Goal: Transaction & Acquisition: Purchase product/service

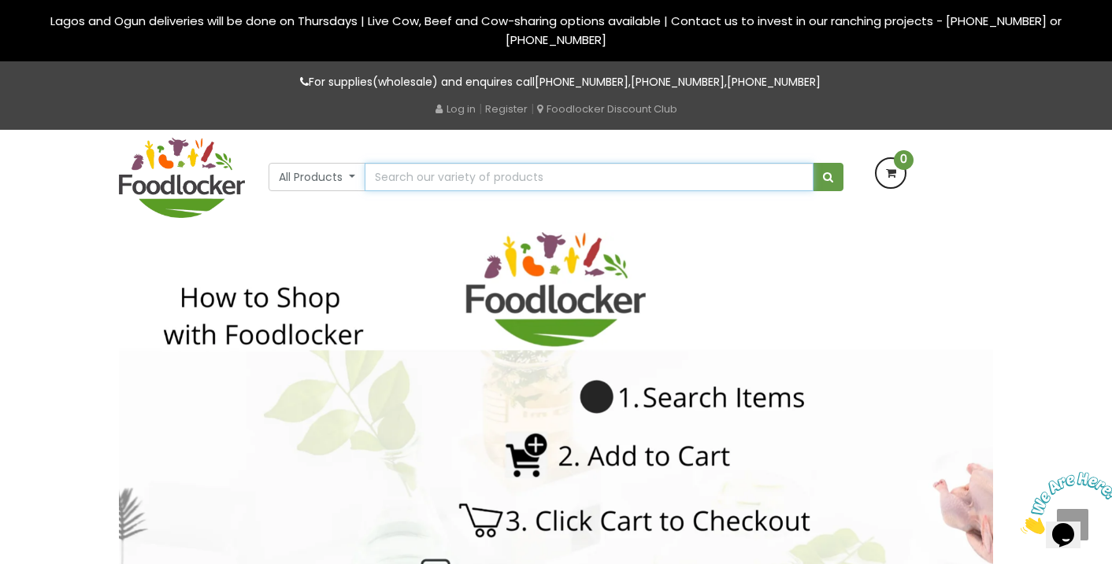
click at [564, 180] on input "text" at bounding box center [588, 177] width 449 height 28
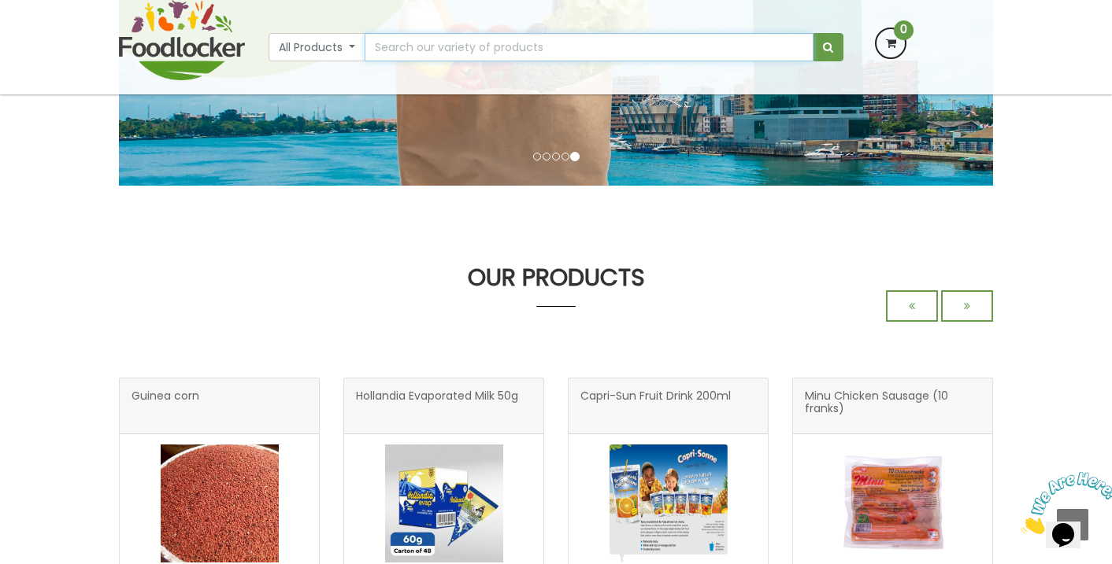
scroll to position [283, 0]
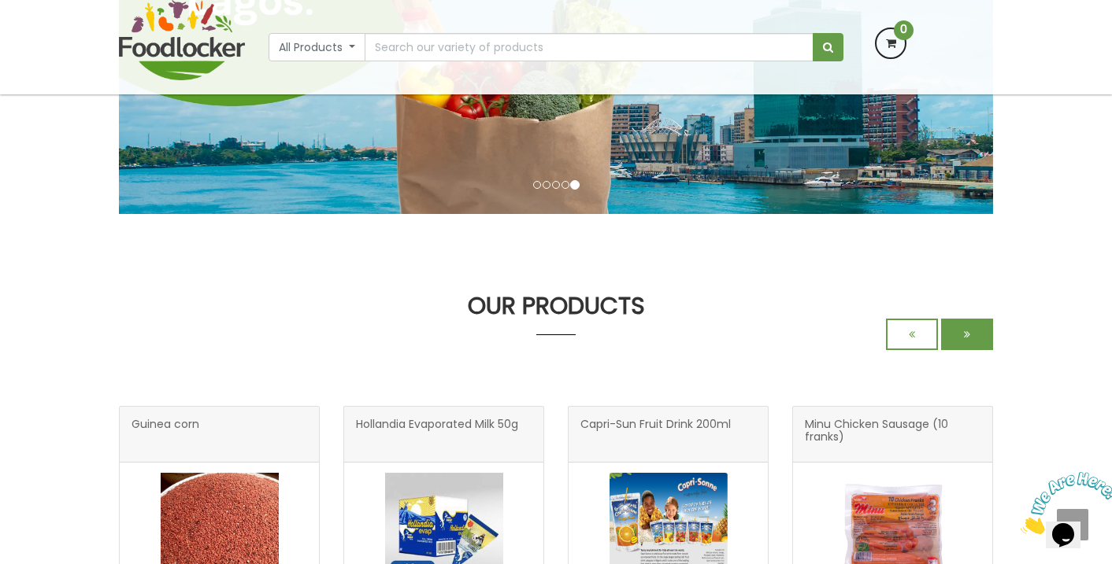
click at [956, 325] on link at bounding box center [967, 334] width 52 height 31
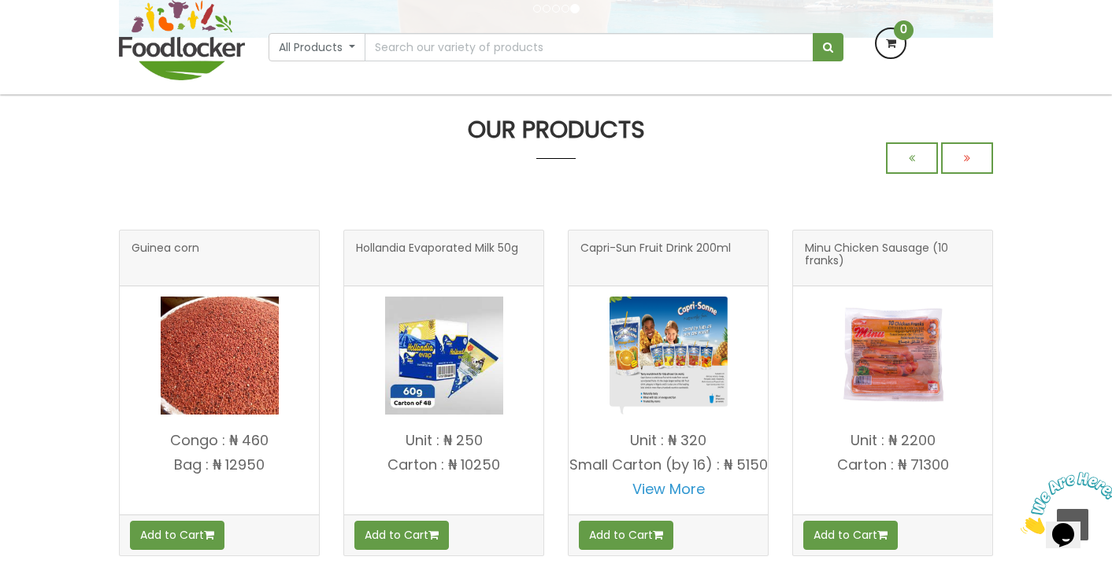
scroll to position [513, 0]
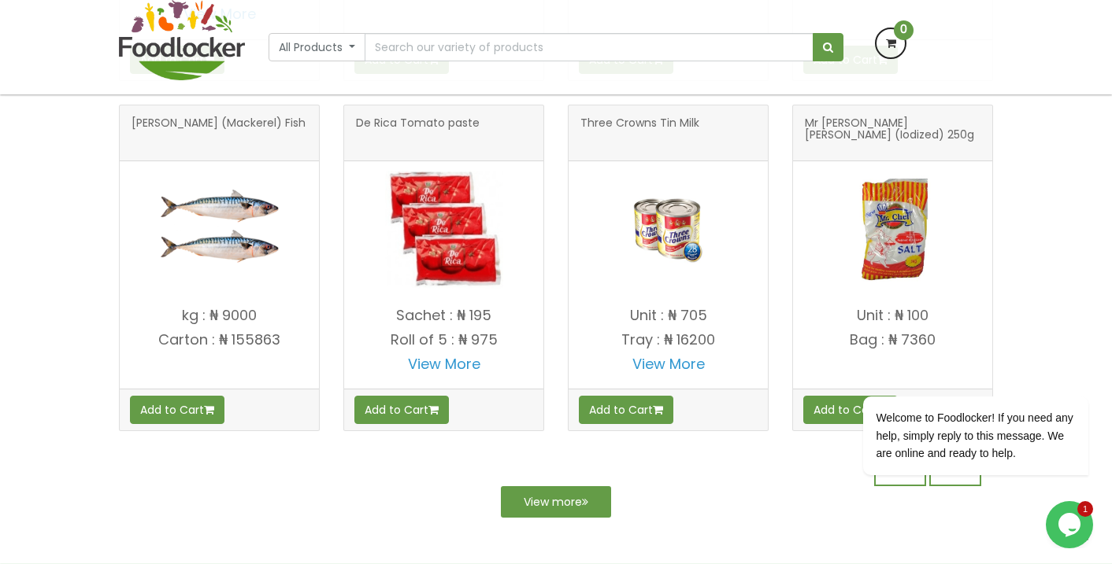
scroll to position [739, 0]
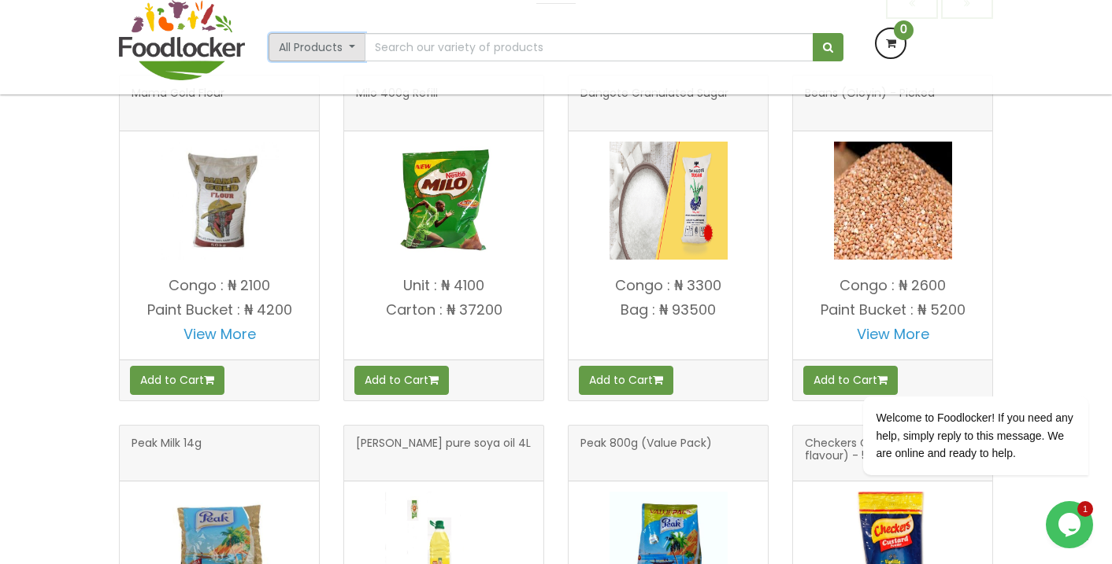
click at [350, 43] on button "All Products" at bounding box center [316, 47] width 97 height 28
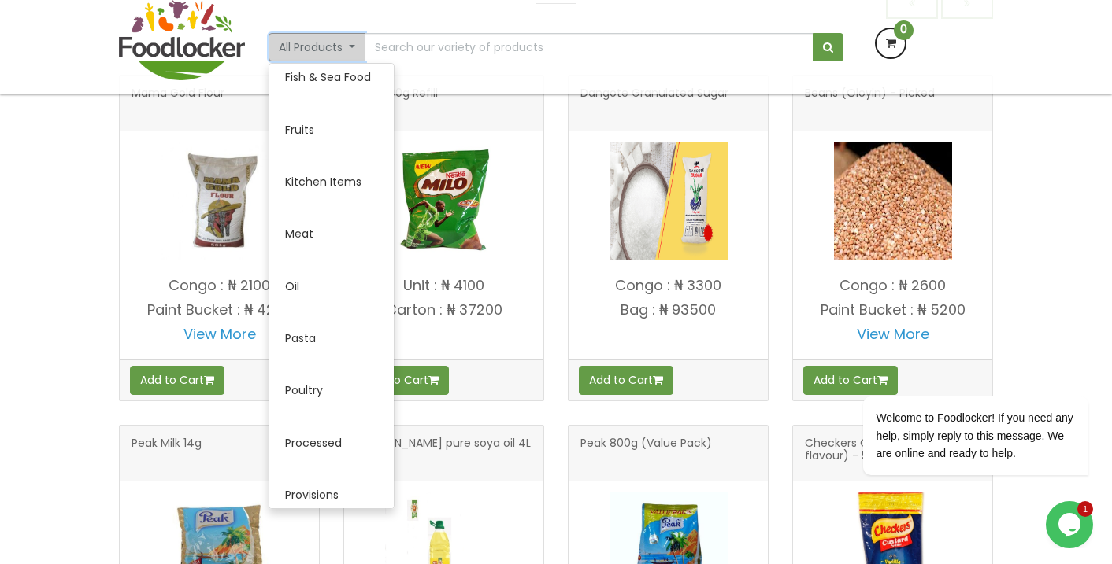
scroll to position [0, 0]
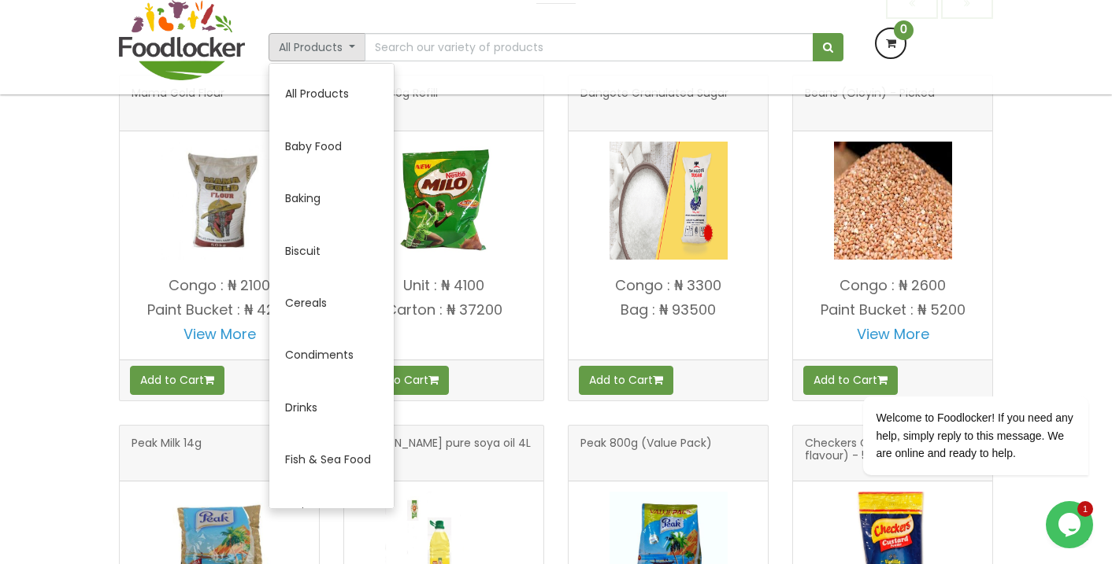
click at [63, 98] on div "OUR PRODUCTS Mama Gold Flour" at bounding box center [556, 574] width 1112 height 1227
